Goal: Task Accomplishment & Management: Use online tool/utility

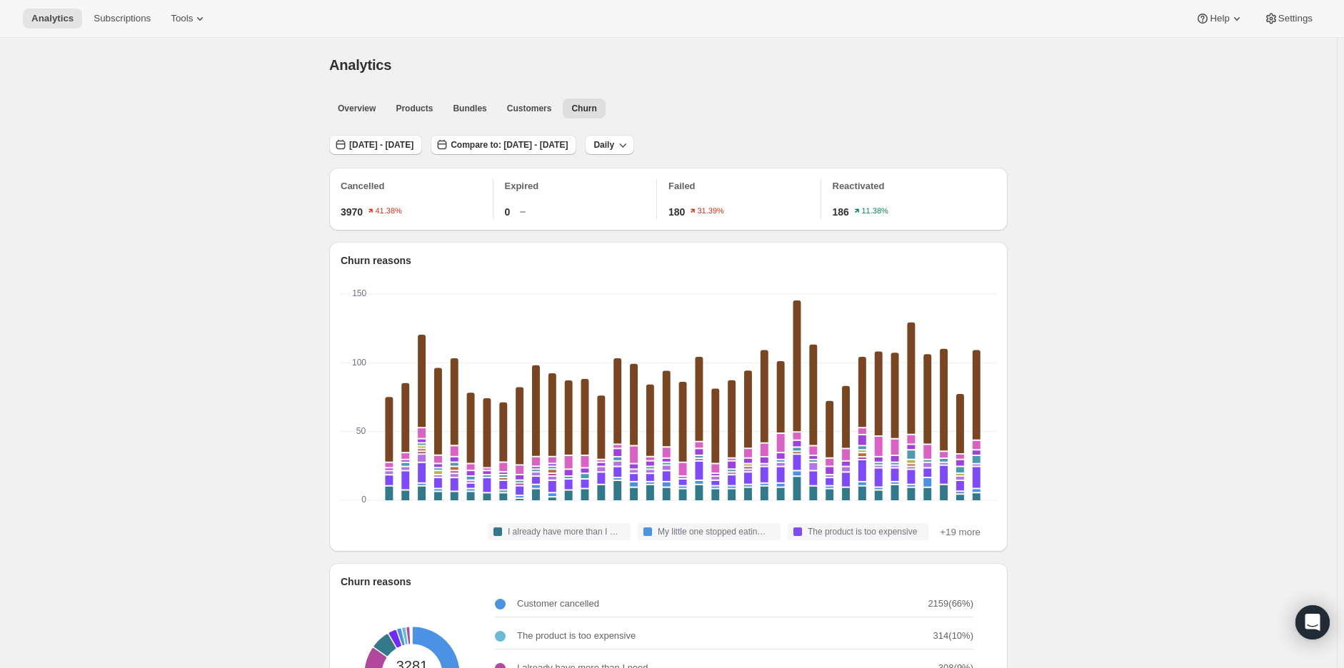
scroll to position [65, 0]
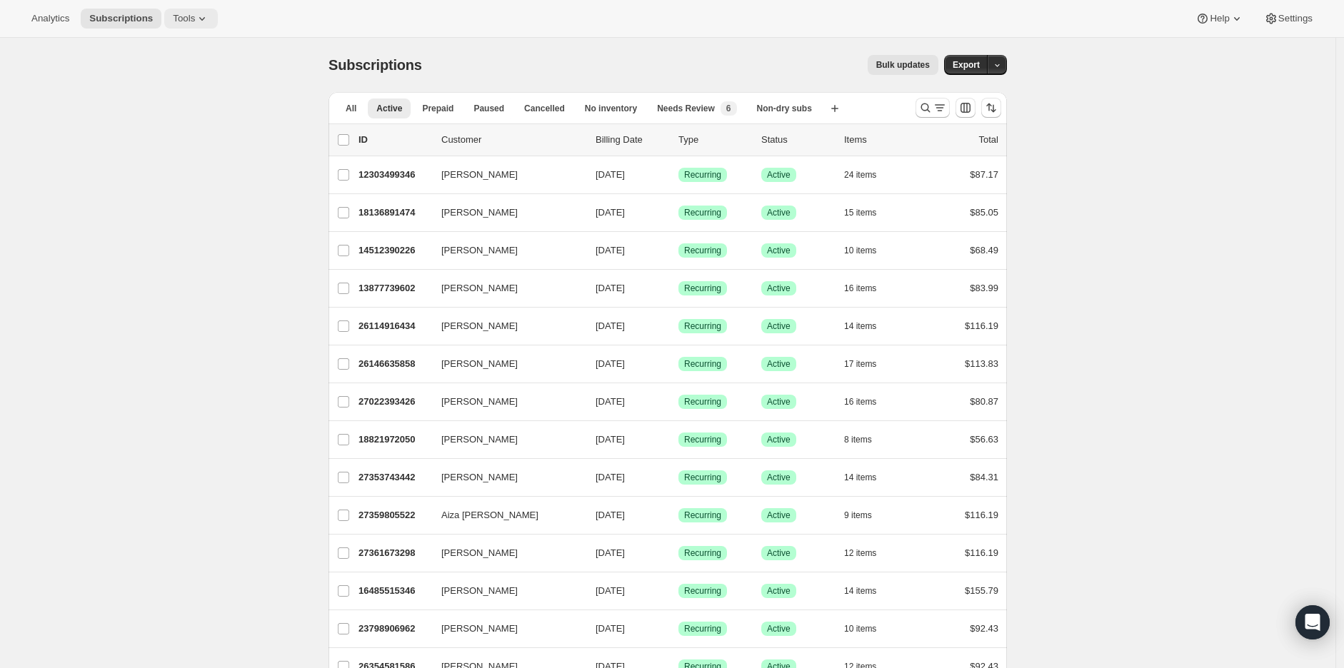
click at [195, 18] on icon at bounding box center [202, 18] width 14 height 14
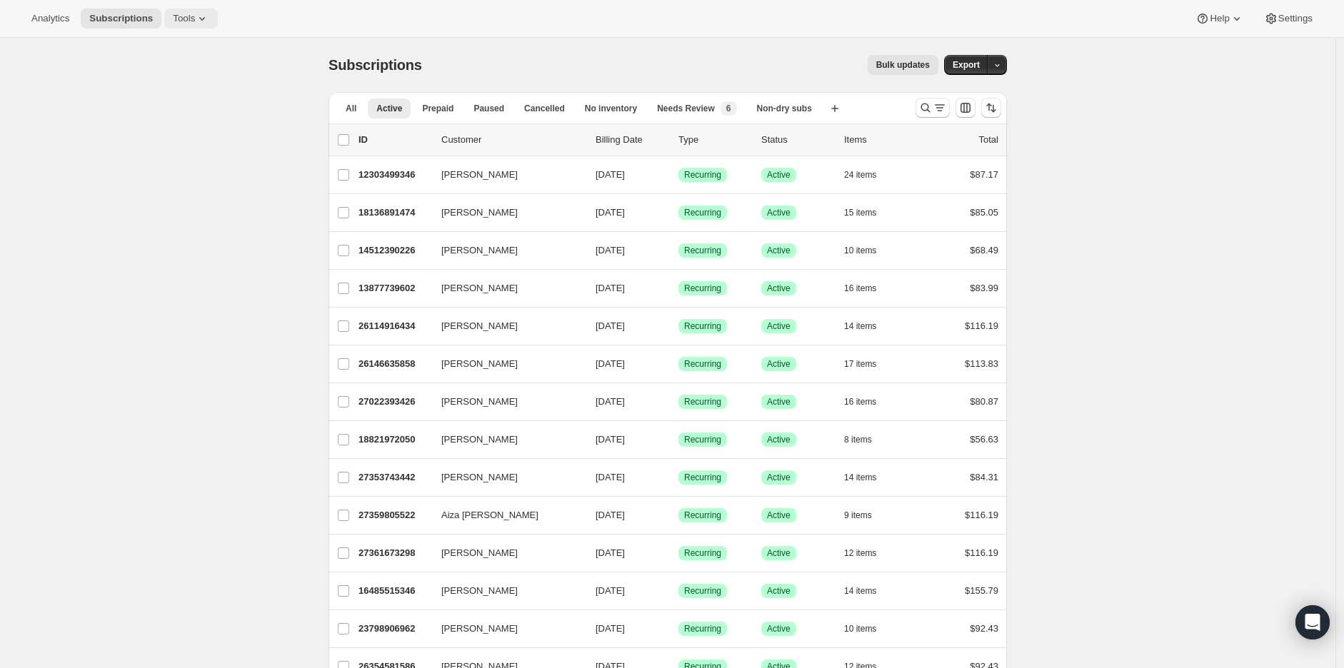
click at [195, 23] on icon at bounding box center [202, 18] width 14 height 14
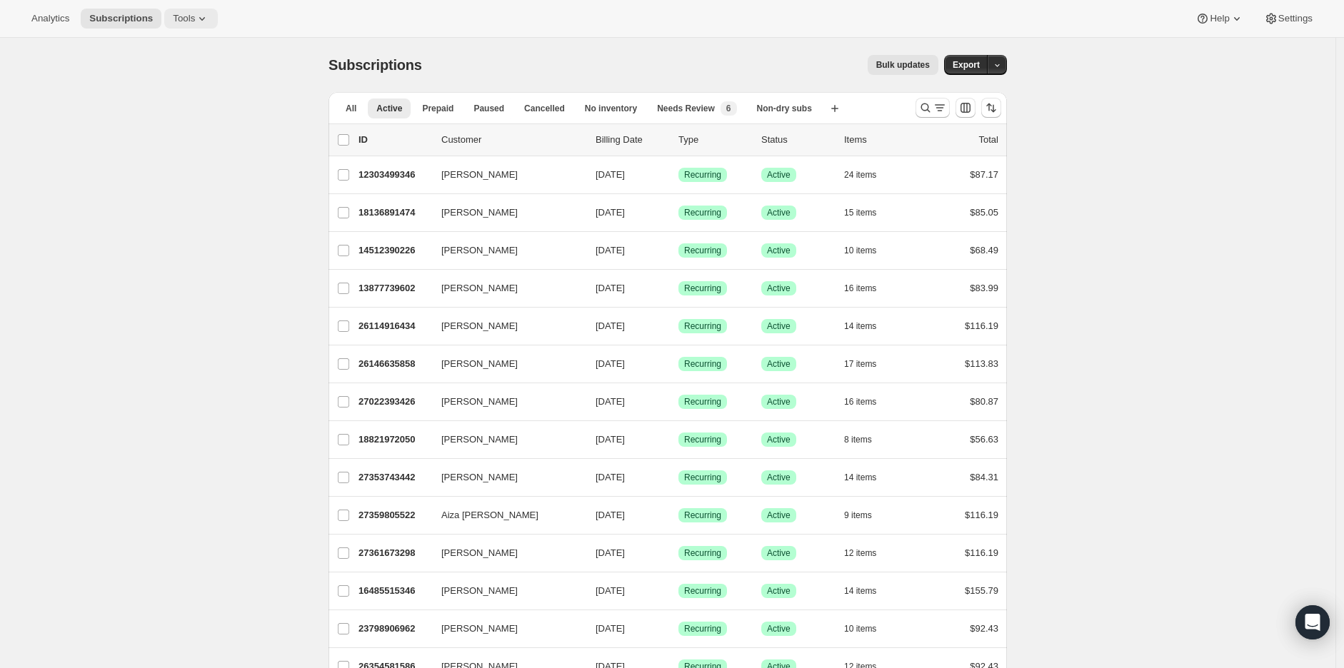
click at [186, 13] on span "Tools" at bounding box center [184, 18] width 22 height 11
click at [175, 99] on span "Bundles" at bounding box center [194, 96] width 126 height 14
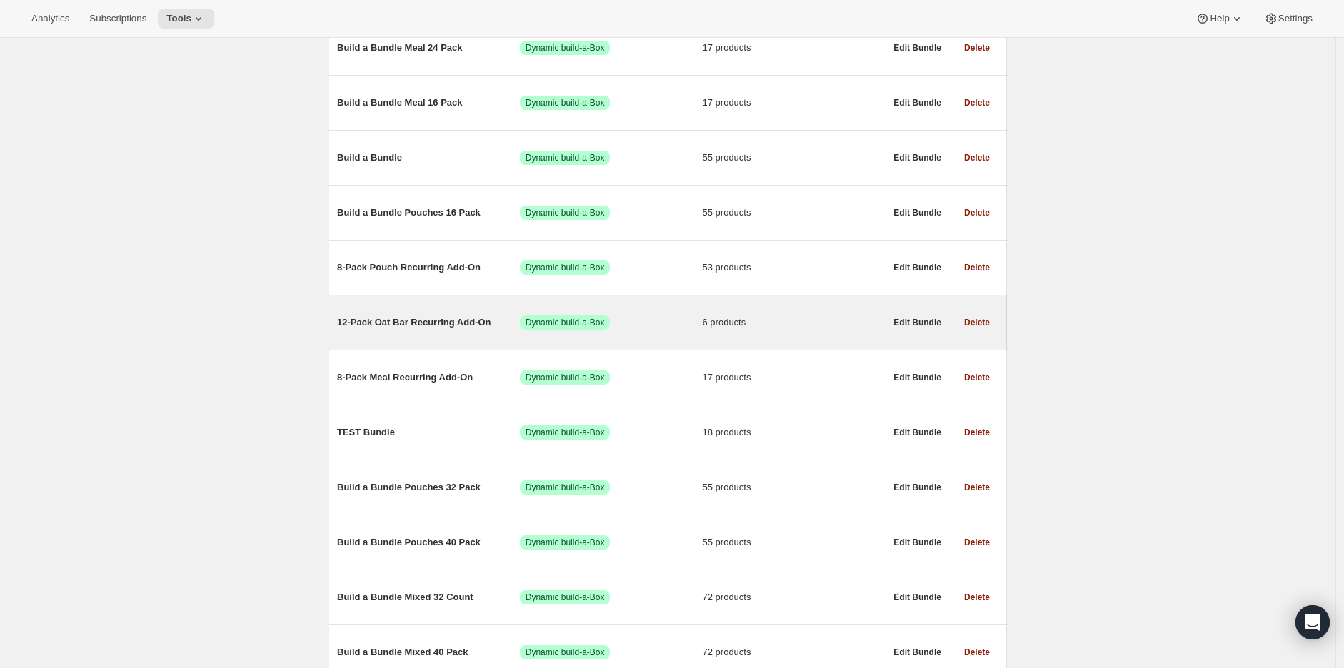
scroll to position [217, 0]
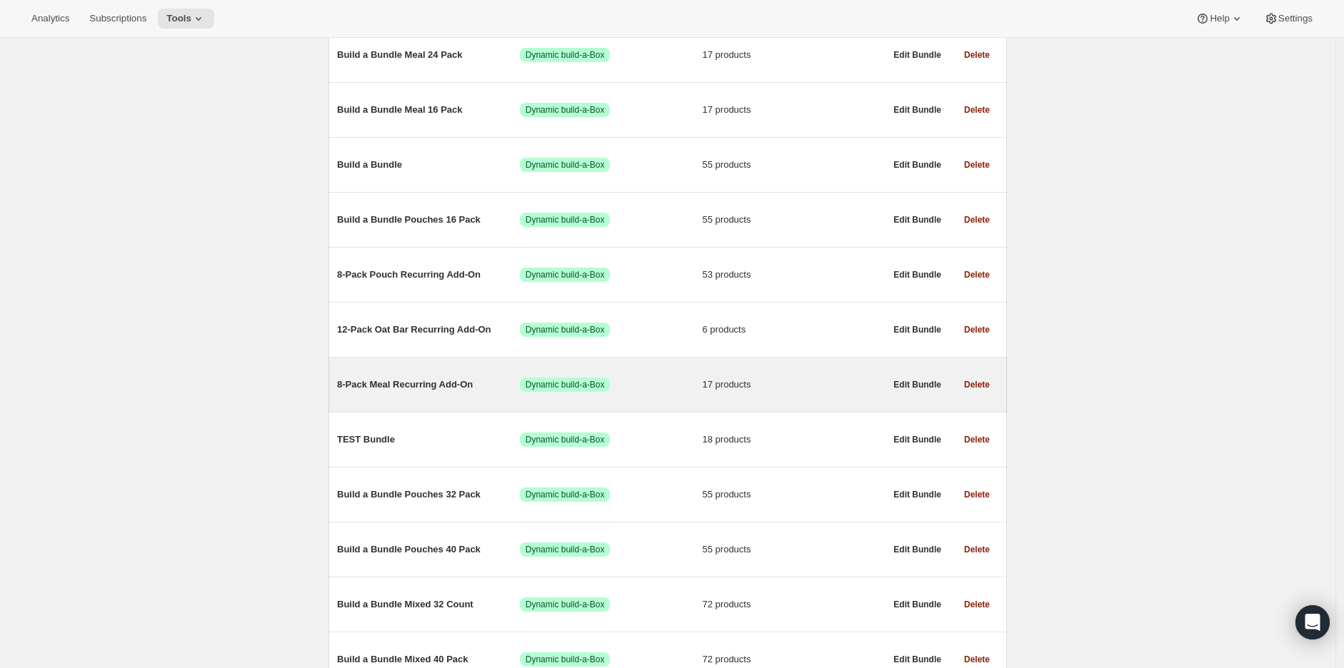
click at [426, 392] on span "8-Pack Meal Recurring Add-On" at bounding box center [428, 385] width 183 height 14
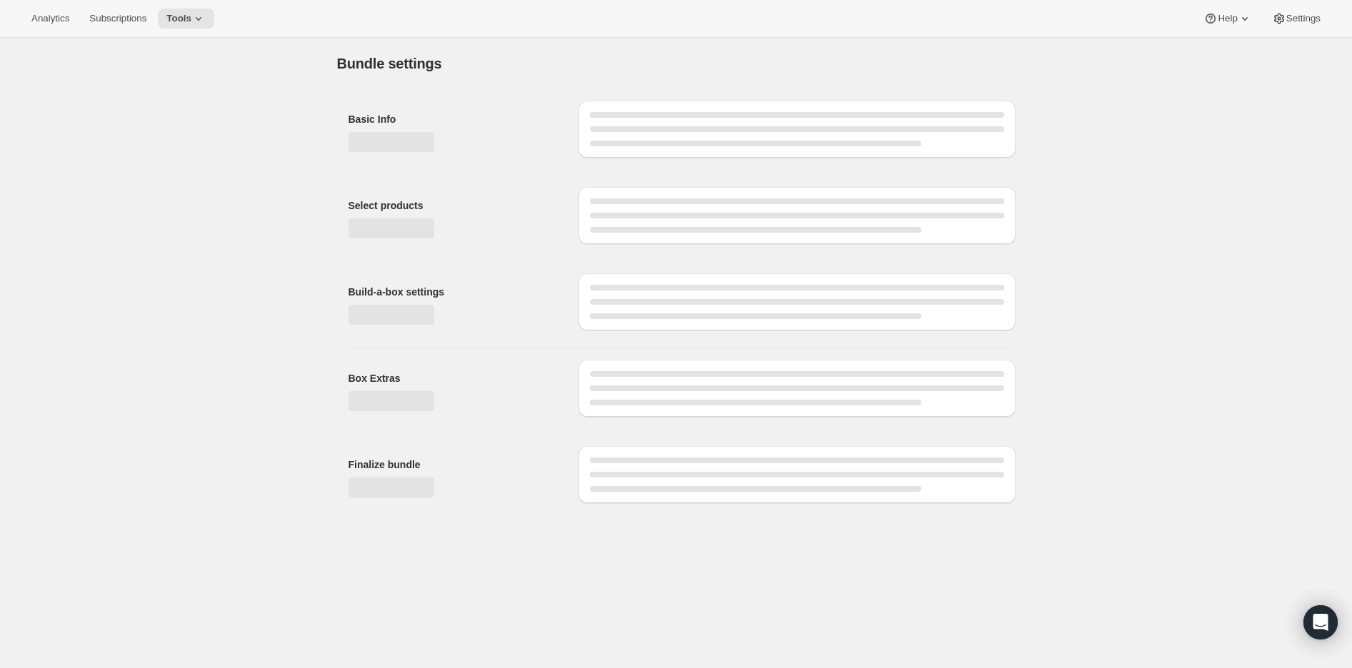
type input "8-Pack Meal Recurring Add-On"
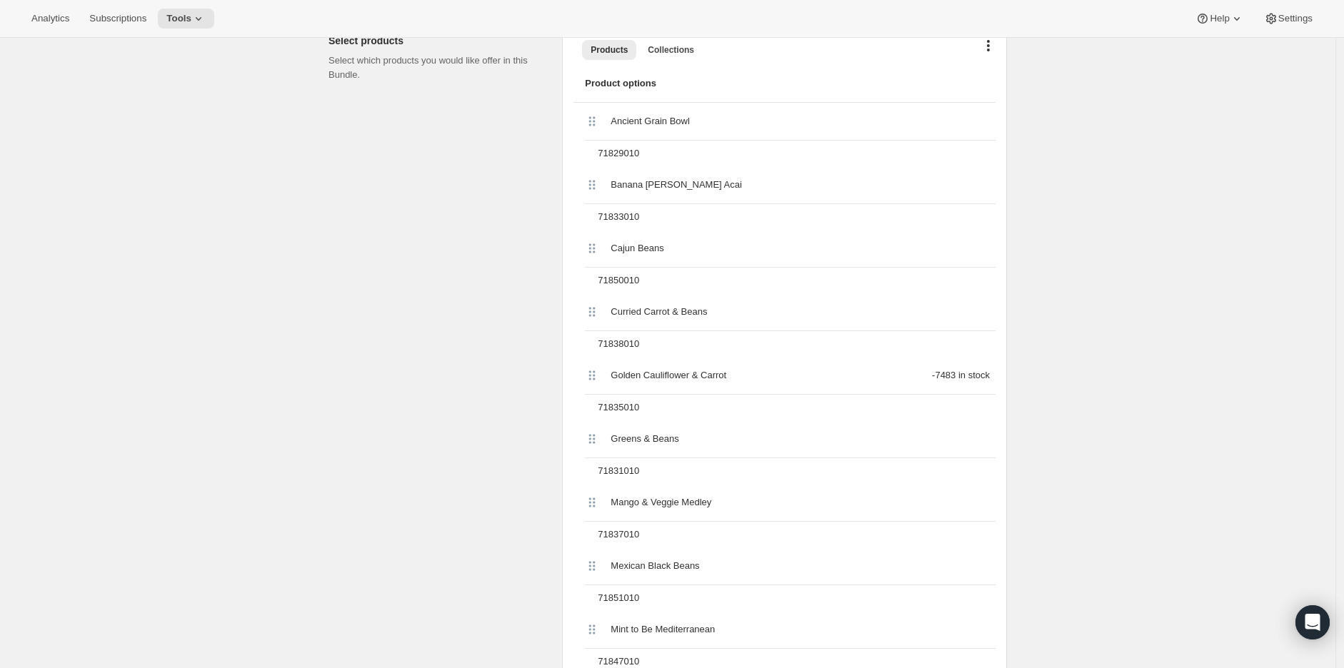
scroll to position [396, 0]
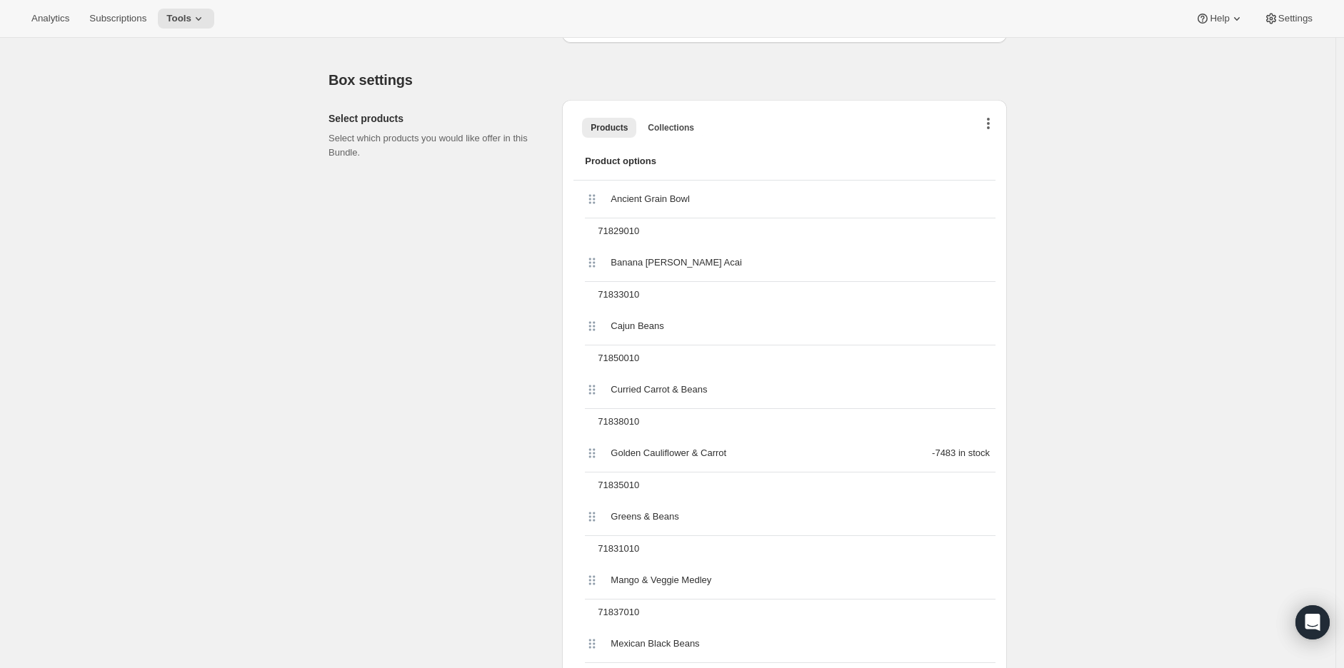
click at [989, 121] on button "button" at bounding box center [988, 126] width 14 height 14
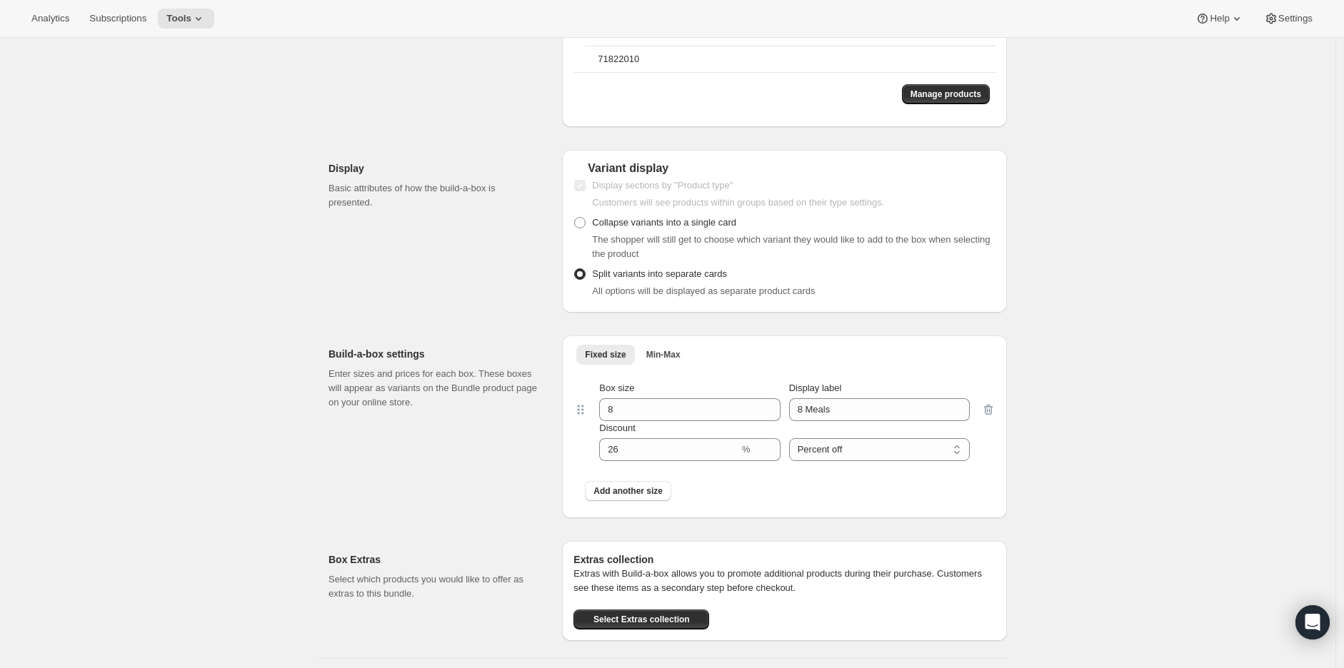
scroll to position [1587, 0]
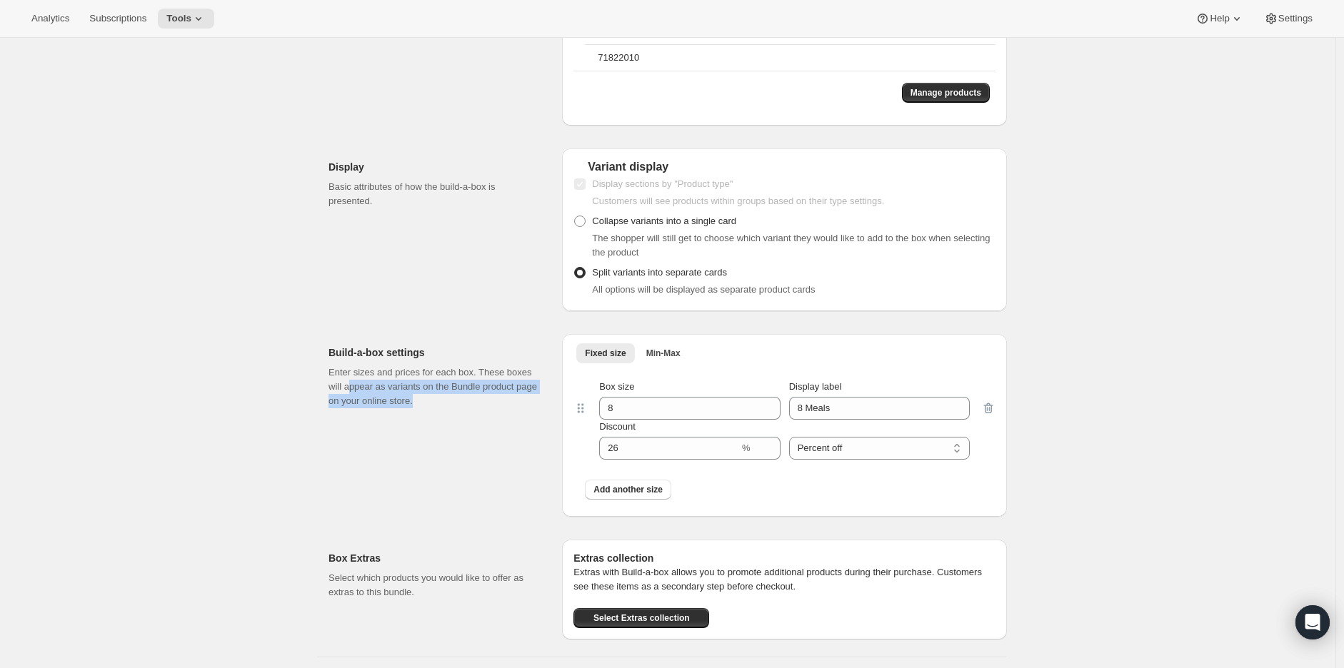
drag, startPoint x: 361, startPoint y: 389, endPoint x: 506, endPoint y: 412, distance: 146.8
click at [506, 412] on div "Build-a-box settings Enter sizes and prices for each box. These boxes will appe…" at bounding box center [440, 425] width 222 height 183
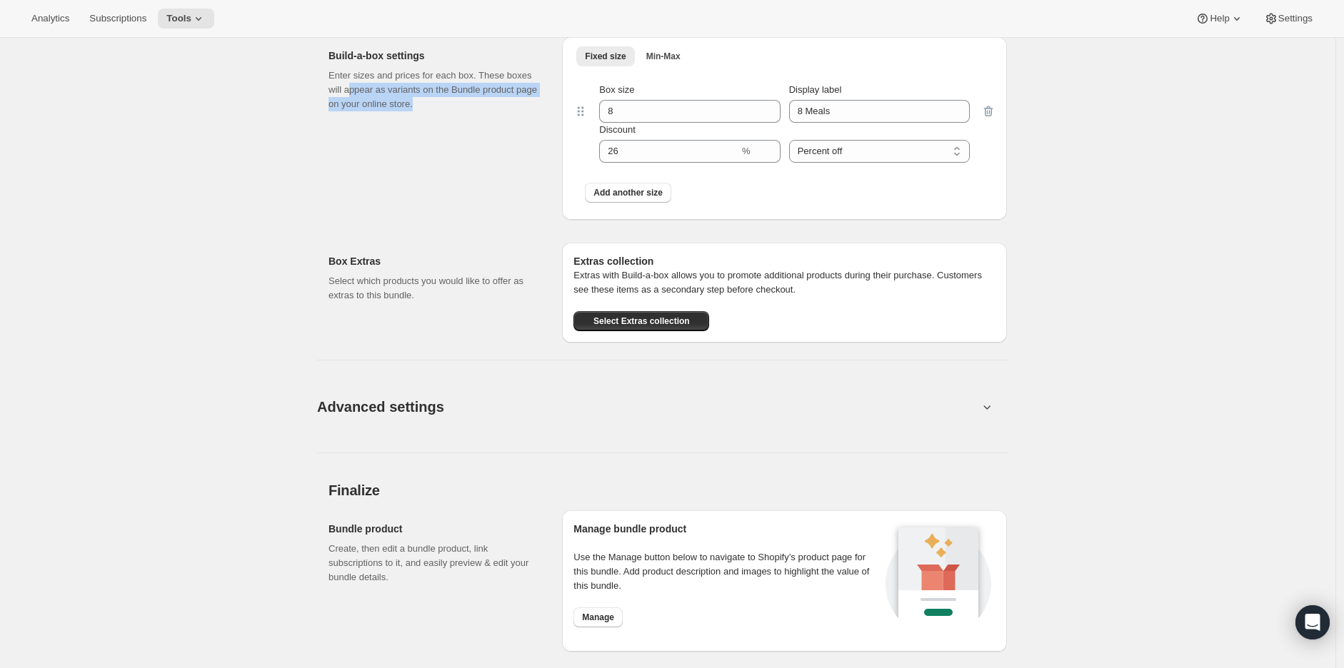
scroll to position [1983, 0]
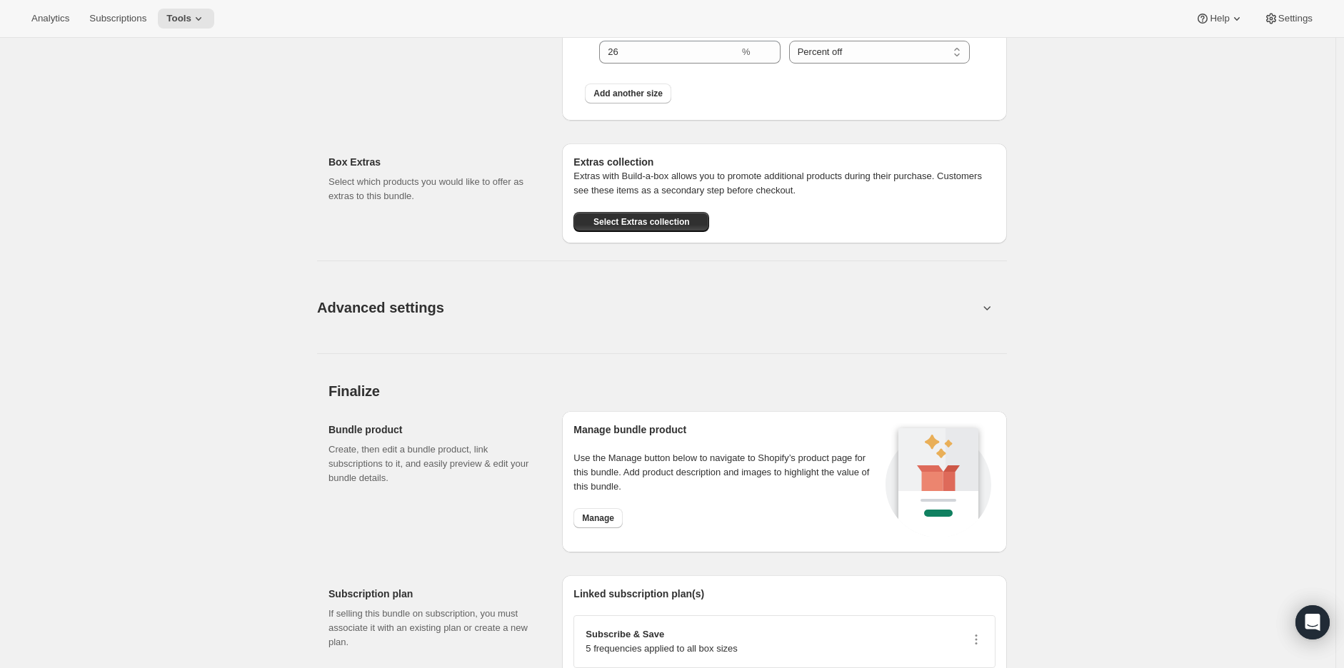
click at [403, 318] on span "Advanced settings" at bounding box center [380, 307] width 127 height 23
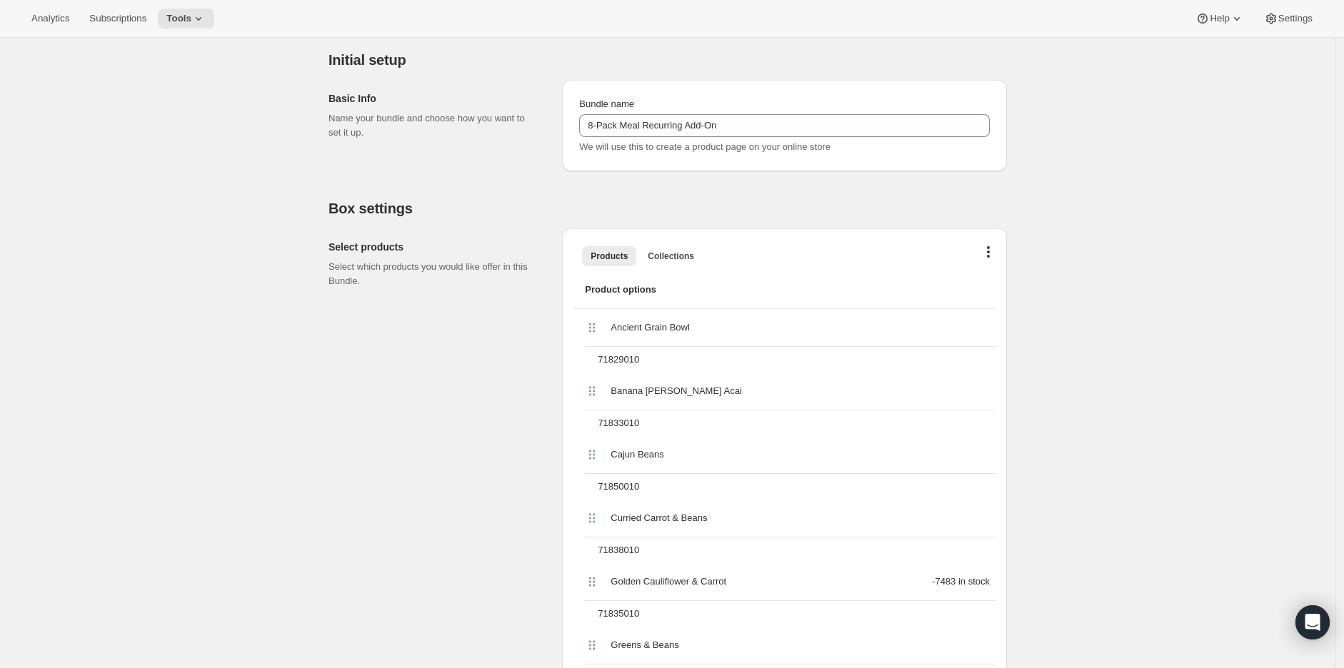
scroll to position [317, 0]
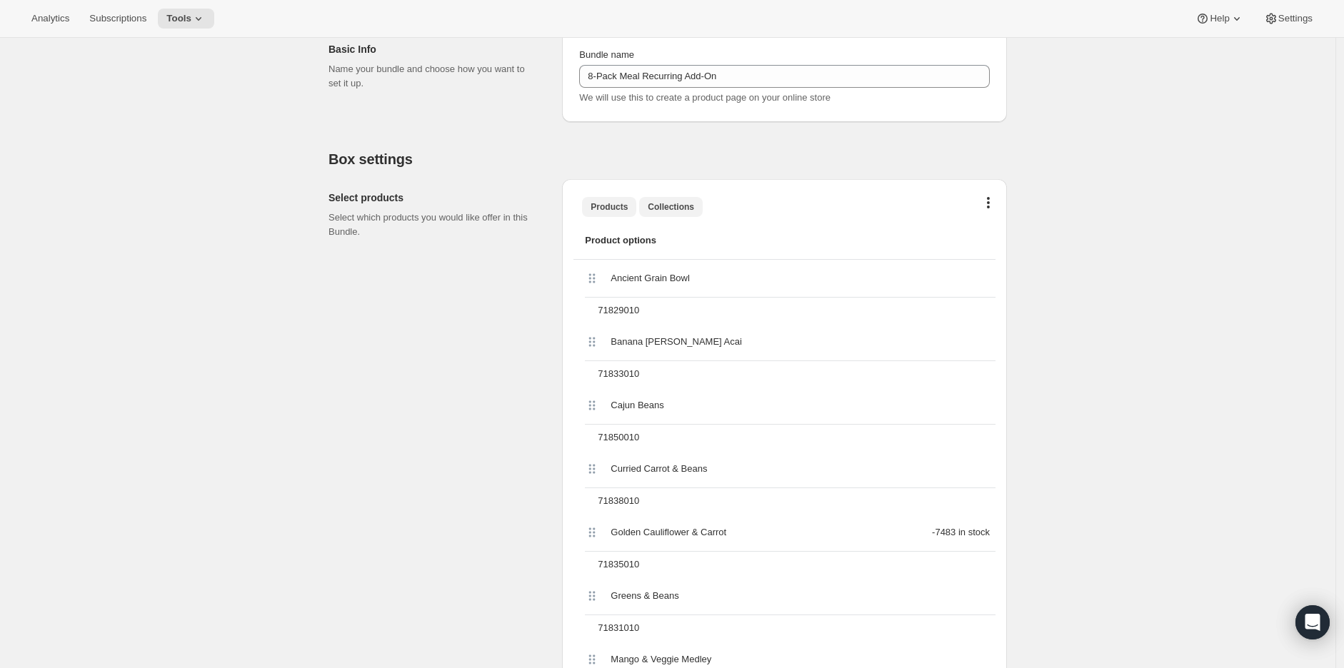
click at [657, 202] on span "Collections" at bounding box center [671, 206] width 46 height 11
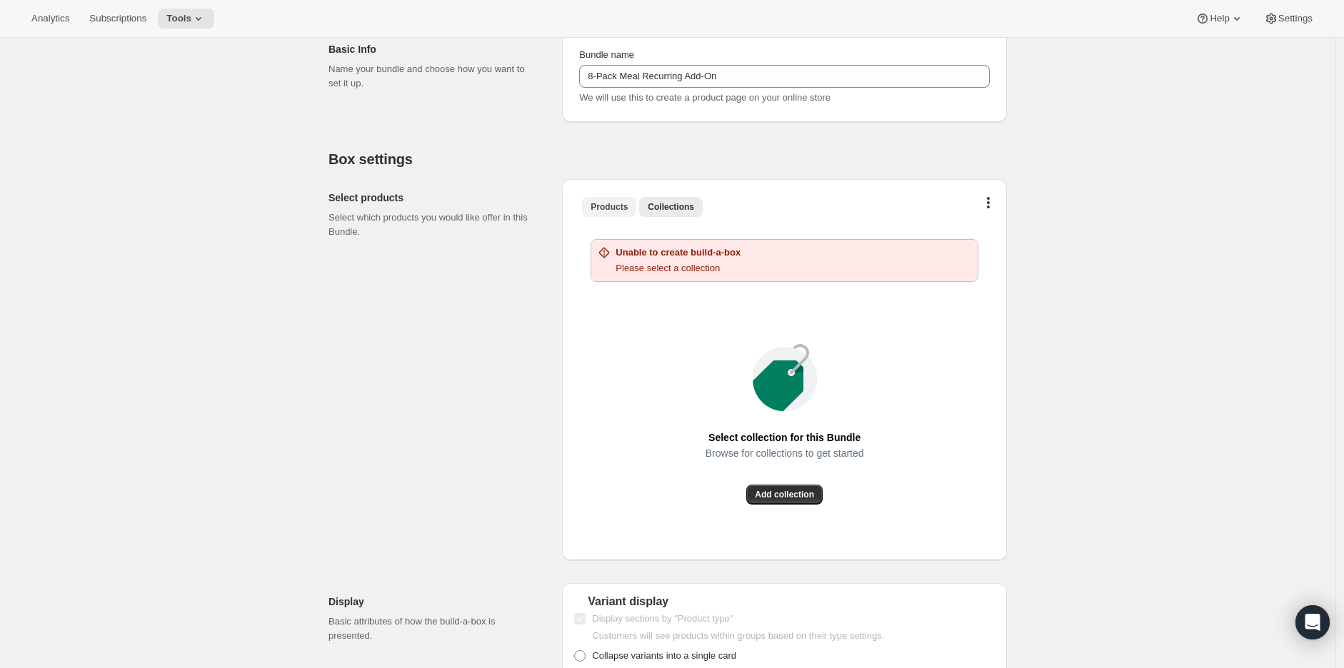
click at [609, 203] on span "Products" at bounding box center [609, 206] width 37 height 11
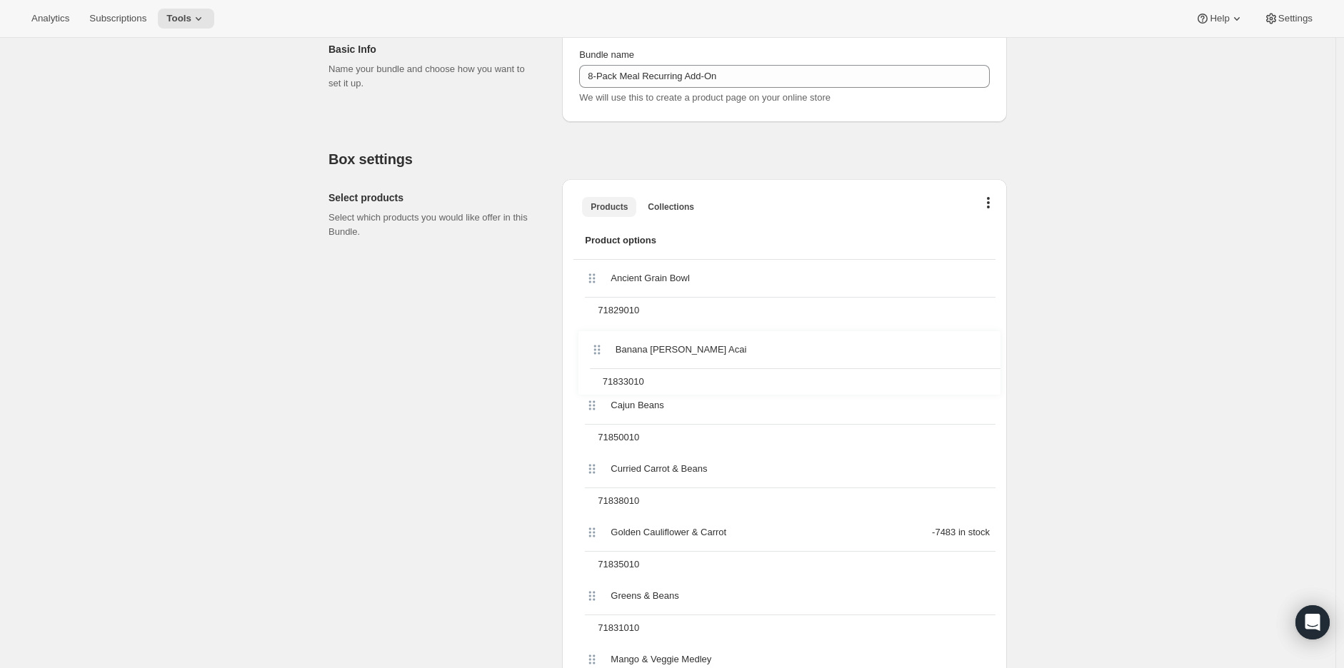
drag, startPoint x: 591, startPoint y: 344, endPoint x: 590, endPoint y: 336, distance: 8.0
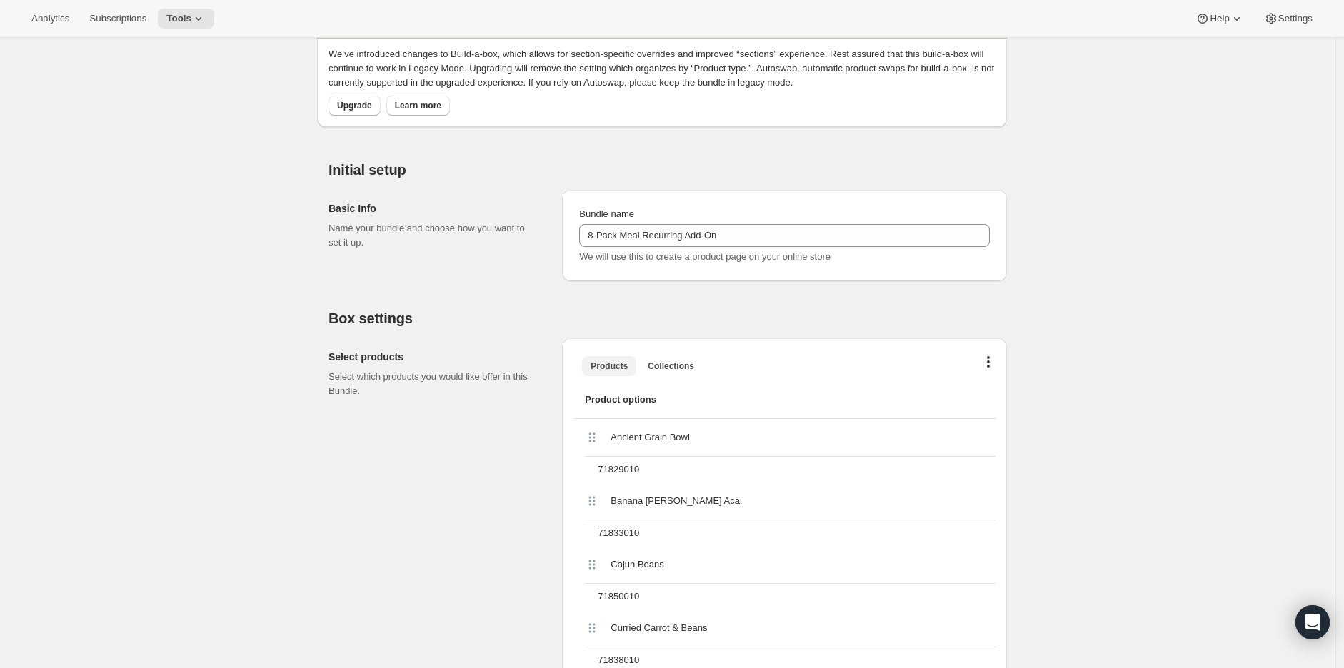
scroll to position [159, 0]
click at [988, 363] on button "button" at bounding box center [988, 363] width 14 height 14
click at [986, 388] on span "Bulk Autoswap for existing subscribers" at bounding box center [993, 389] width 159 height 11
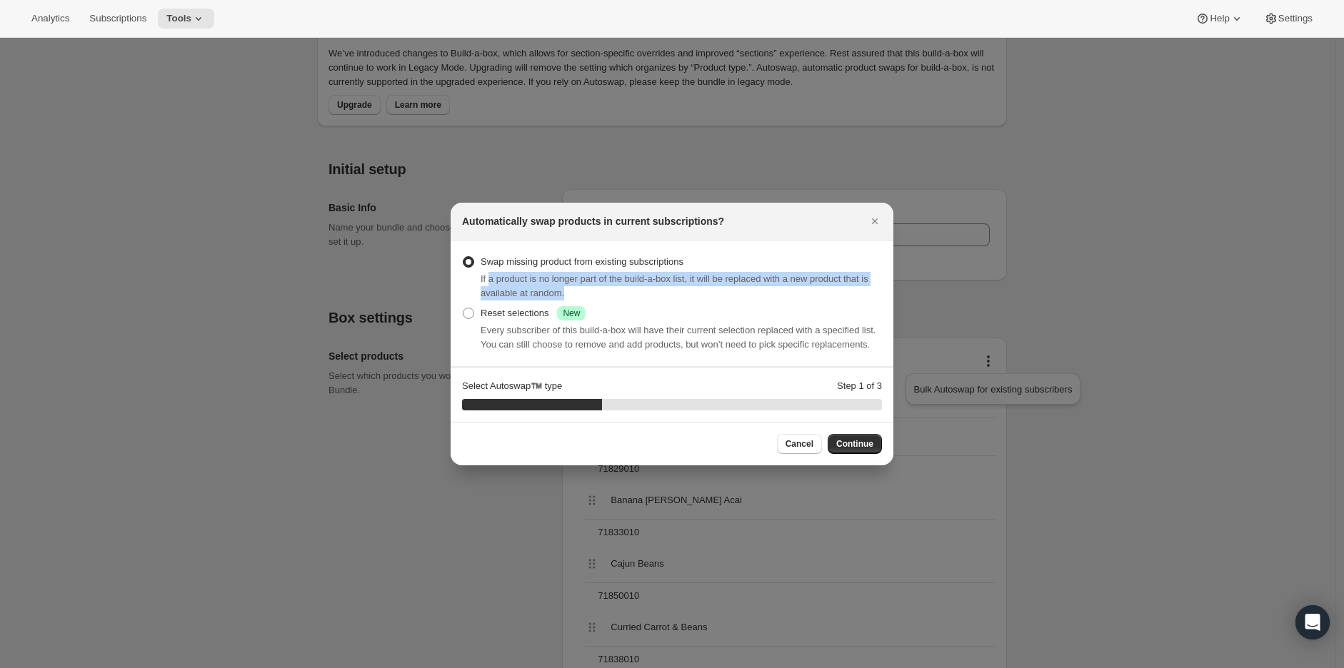
drag, startPoint x: 489, startPoint y: 280, endPoint x: 868, endPoint y: 289, distance: 379.3
click at [868, 289] on div "If a product is no longer part of the build-a-box list, it will be replaced wit…" at bounding box center [681, 286] width 401 height 29
click at [863, 442] on span "Continue" at bounding box center [854, 443] width 37 height 11
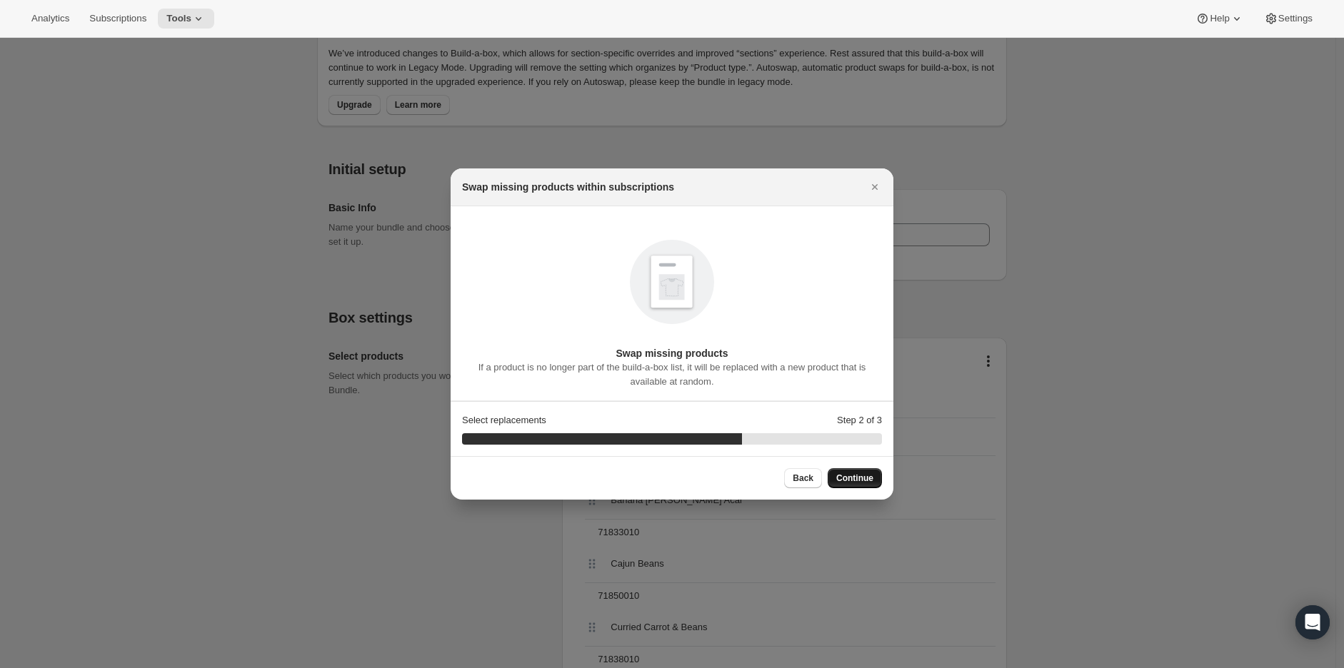
click at [854, 478] on span "Continue" at bounding box center [854, 478] width 37 height 11
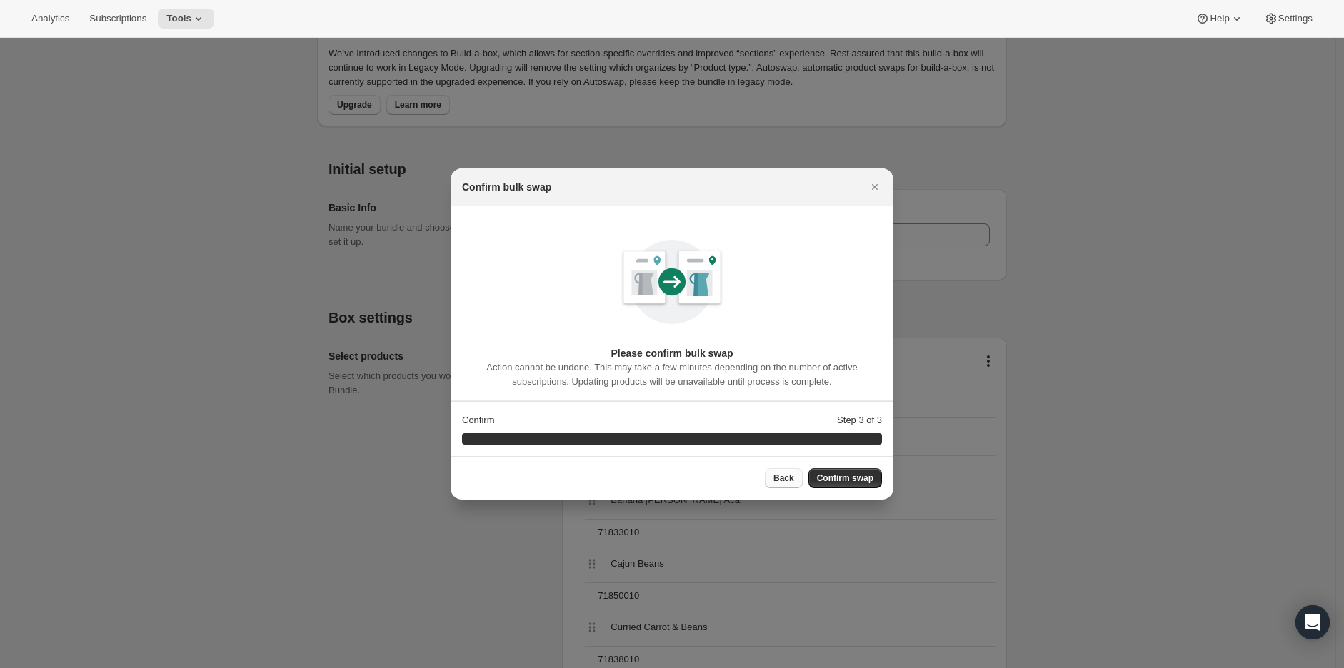
click at [786, 481] on span "Back" at bounding box center [783, 478] width 21 height 11
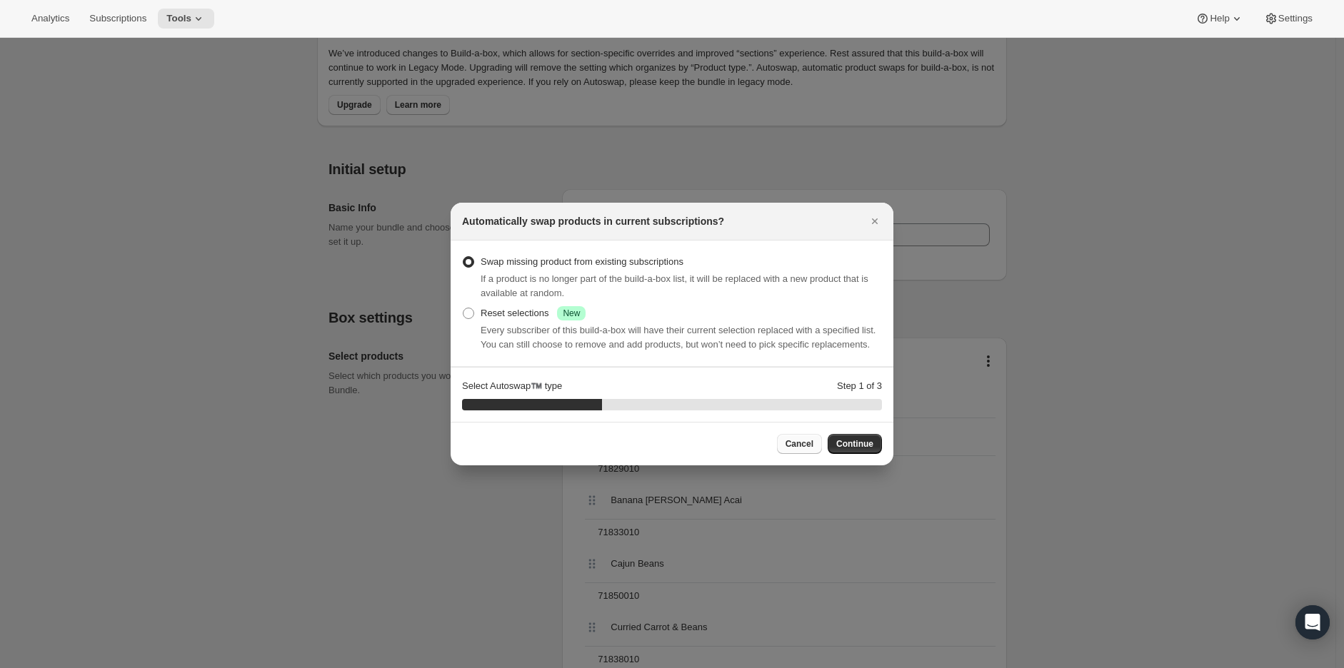
click at [800, 446] on span "Cancel" at bounding box center [800, 443] width 28 height 11
